Goal: Task Accomplishment & Management: Manage account settings

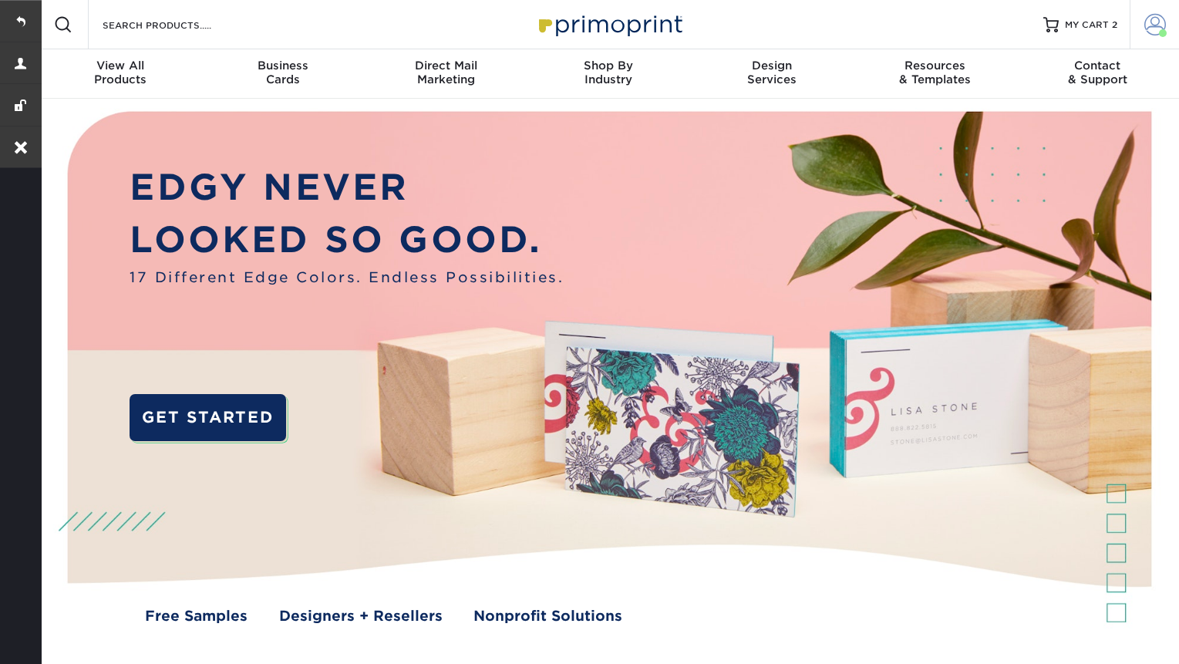
click at [1155, 35] on link "Account" at bounding box center [1154, 24] width 49 height 49
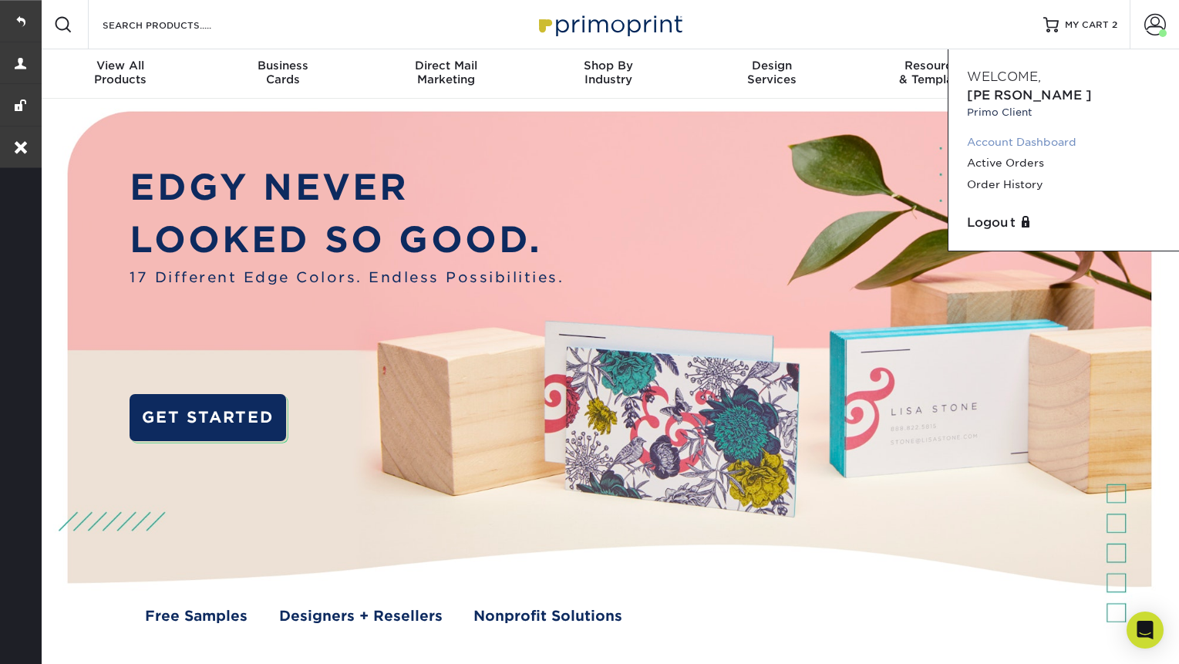
click at [1031, 132] on link "Account Dashboard" at bounding box center [1064, 142] width 194 height 21
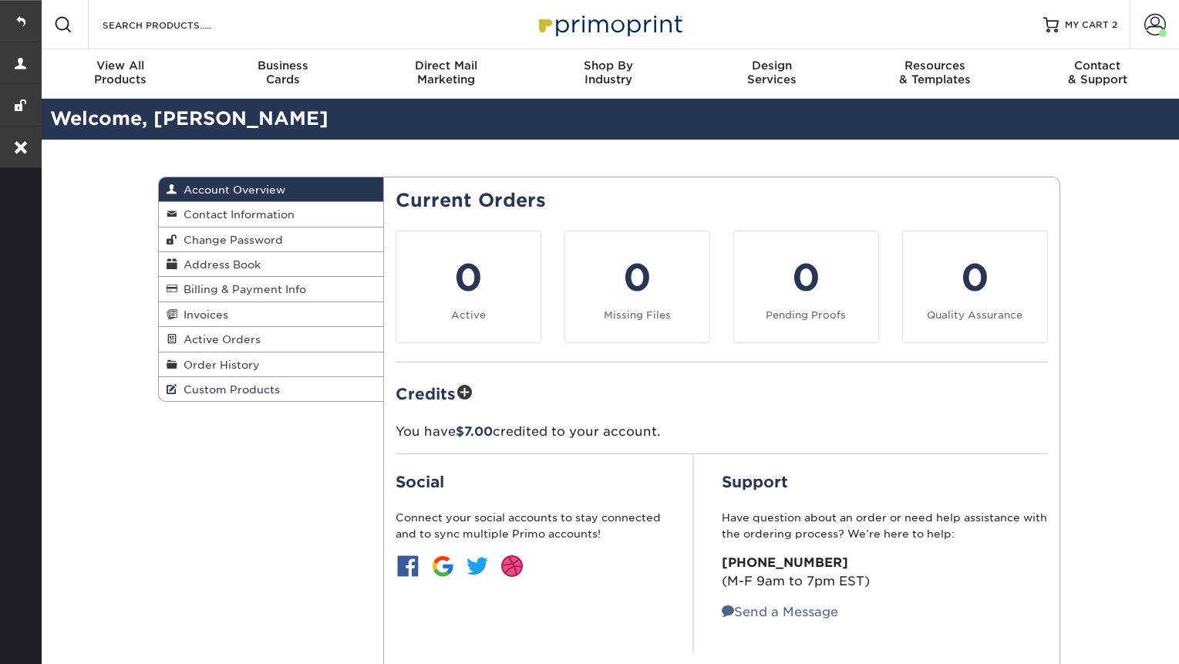
click at [231, 387] on span "Custom Products" at bounding box center [228, 389] width 103 height 12
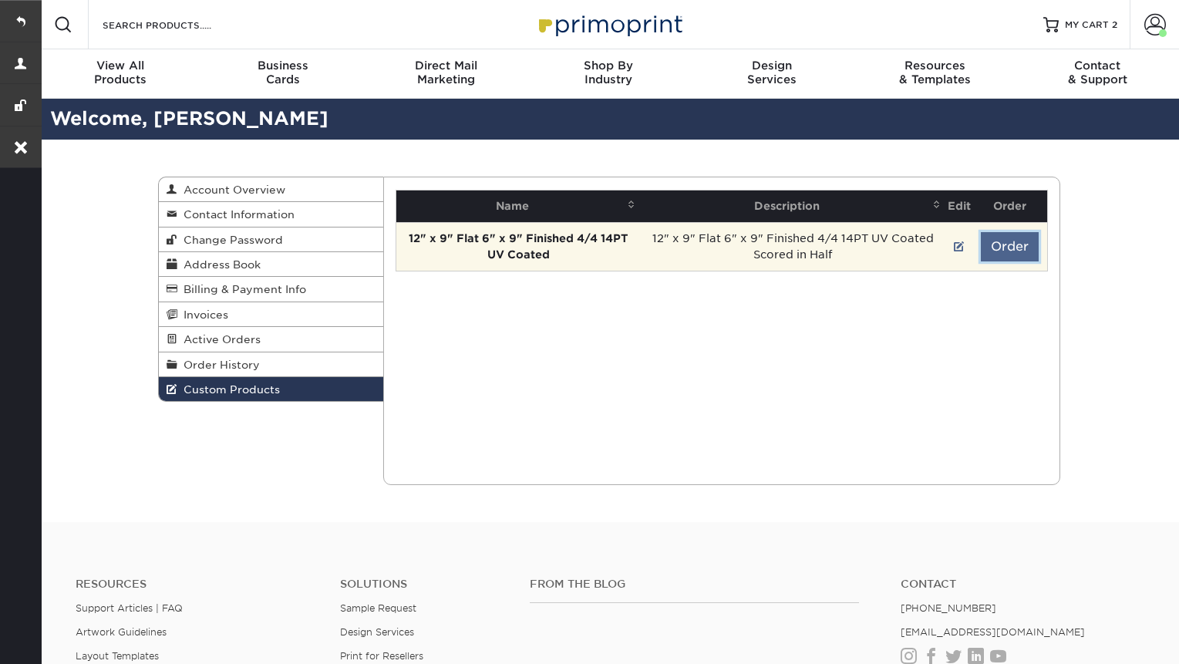
click at [1023, 255] on button "Order" at bounding box center [1010, 246] width 58 height 29
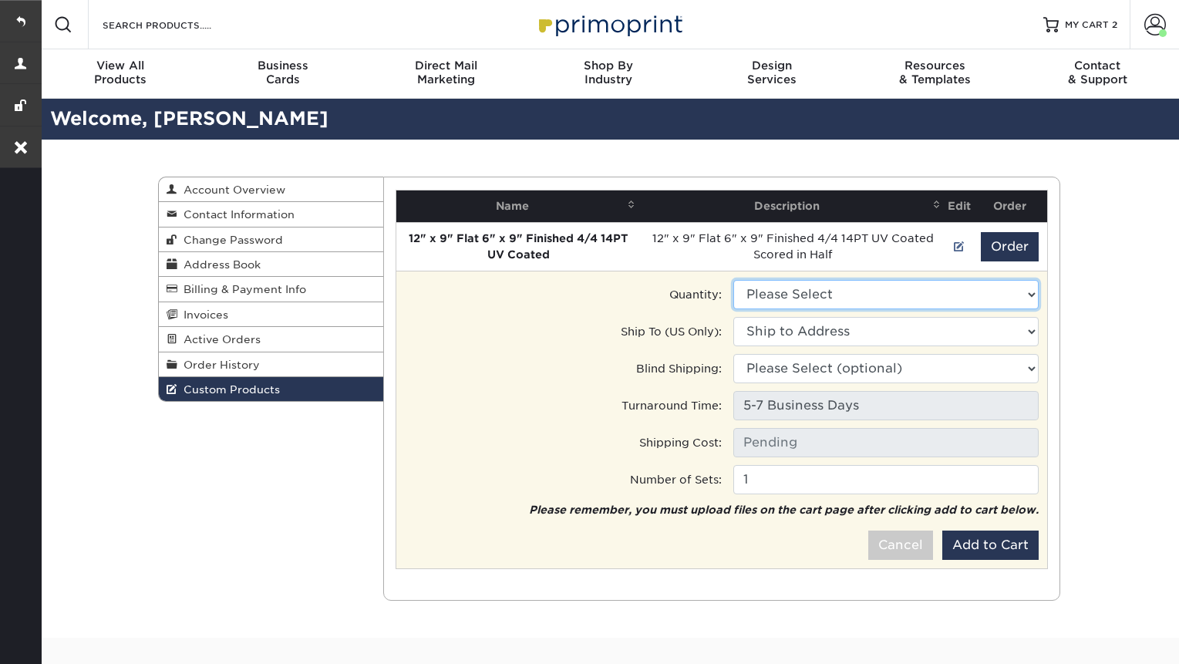
click at [895, 292] on select "Please Select 1000 - $467.00 500 - $406.00" at bounding box center [886, 294] width 305 height 29
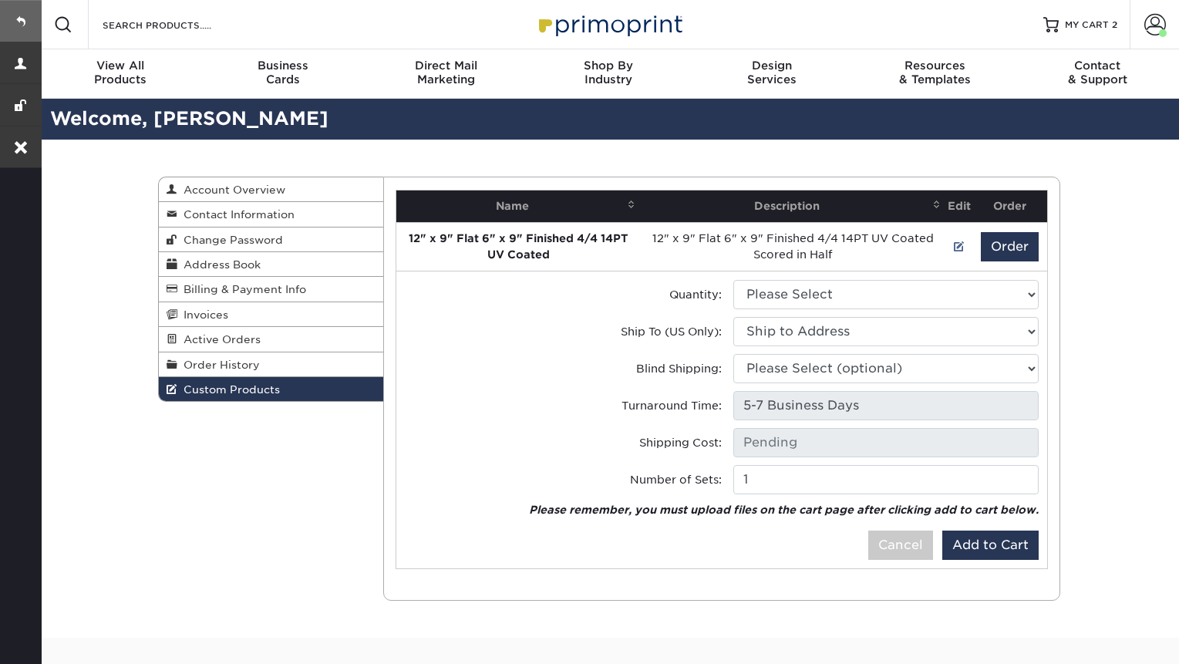
click at [32, 15] on link at bounding box center [21, 21] width 42 height 42
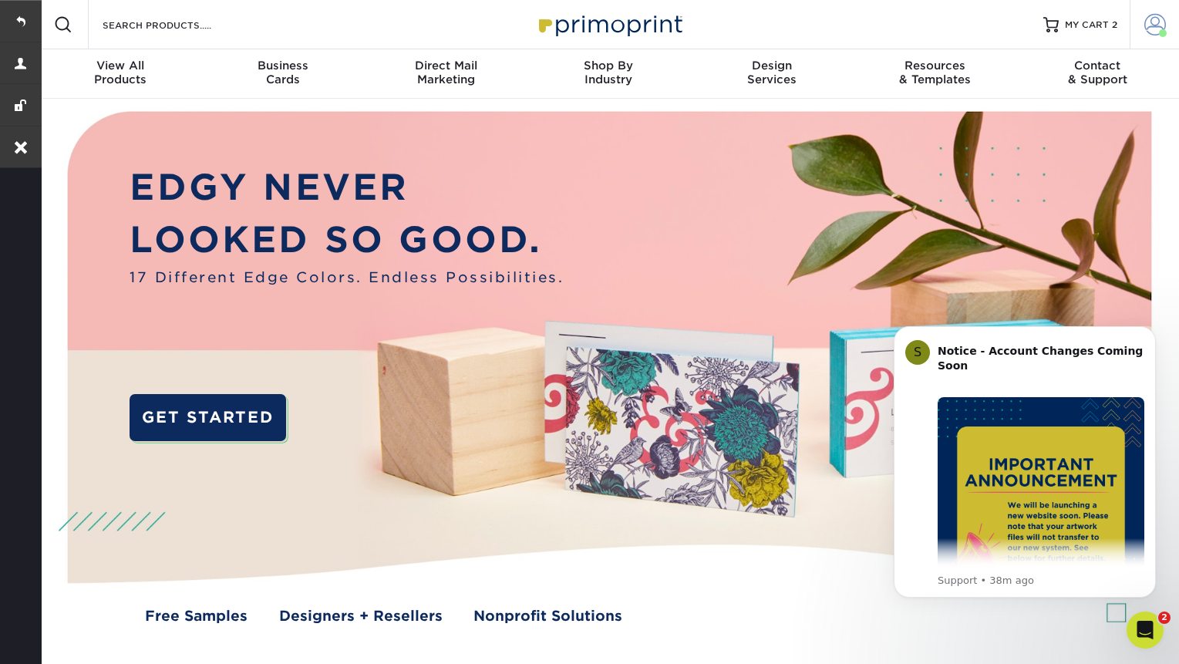
click at [1155, 22] on span at bounding box center [1156, 25] width 22 height 22
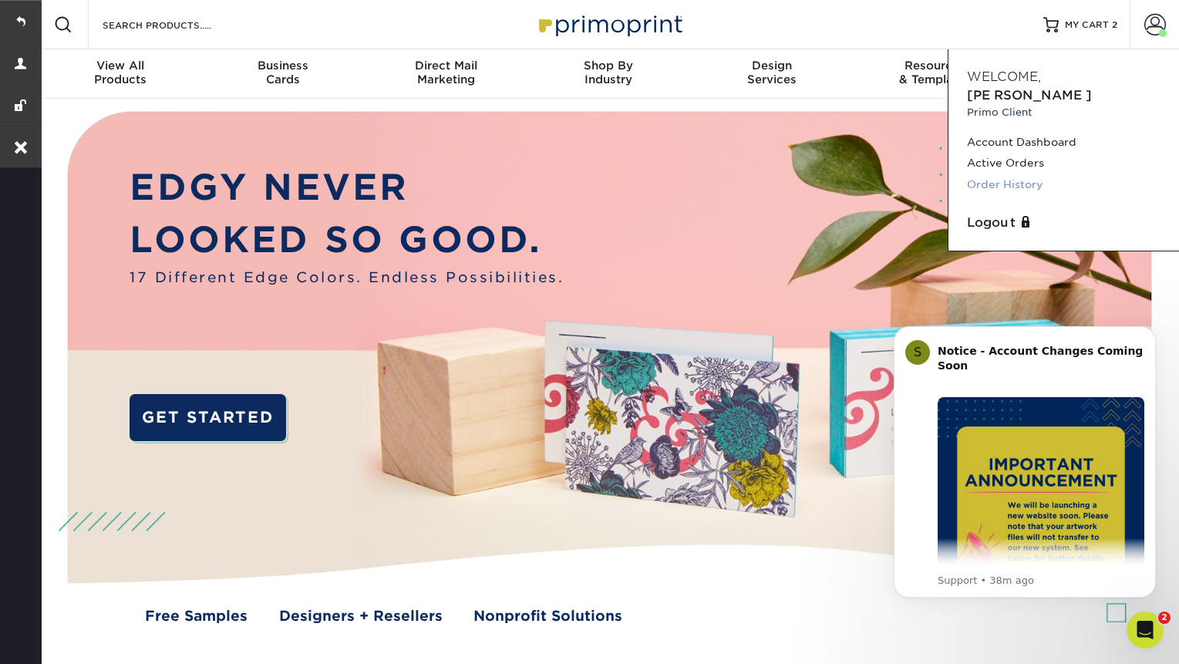
click at [997, 174] on link "Order History" at bounding box center [1064, 184] width 194 height 21
